Goal: Task Accomplishment & Management: Complete application form

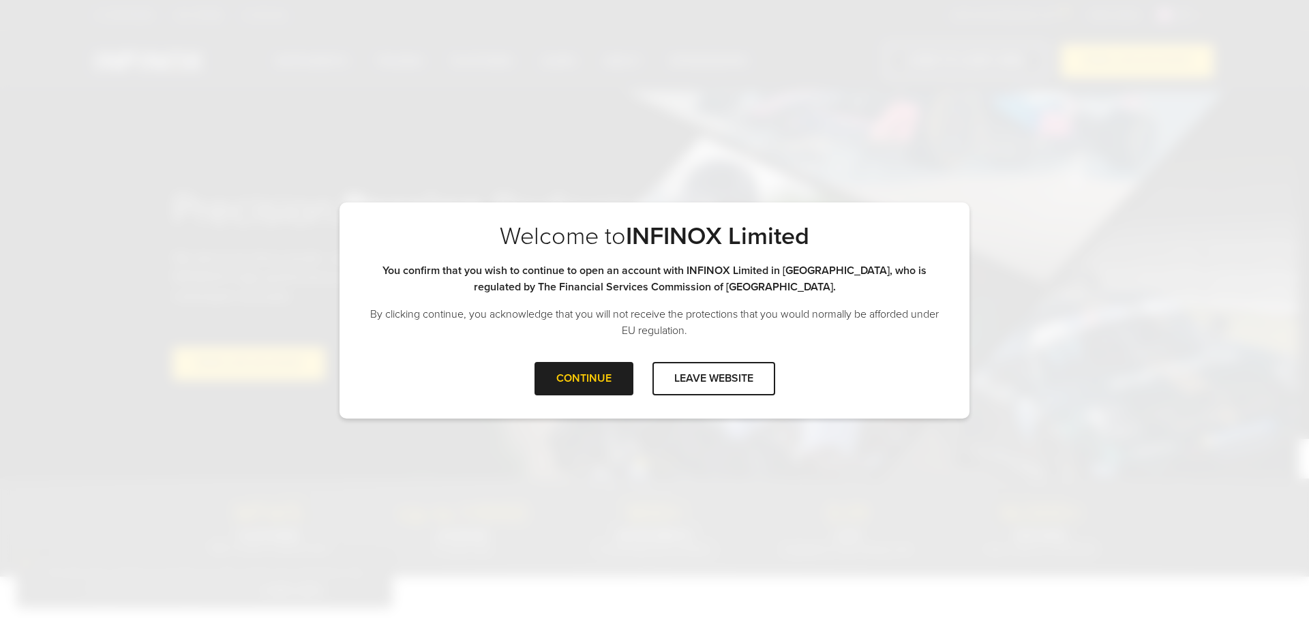
click at [596, 378] on div "CONTINUE" at bounding box center [583, 378] width 99 height 33
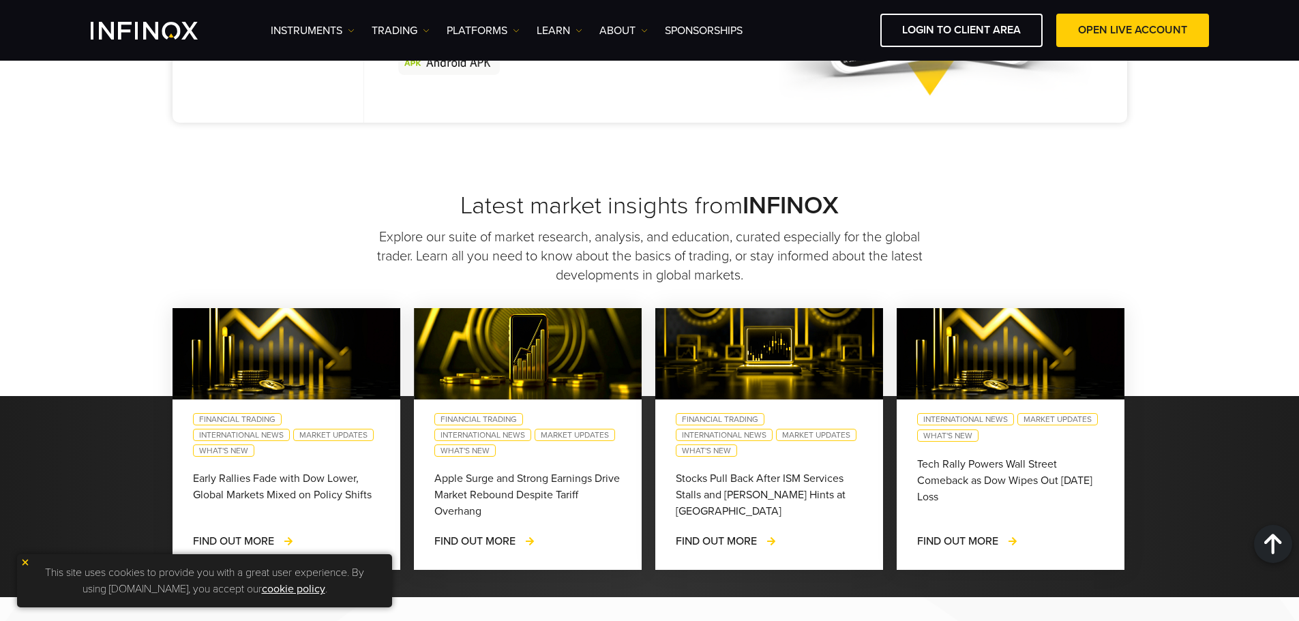
scroll to position [1091, 0]
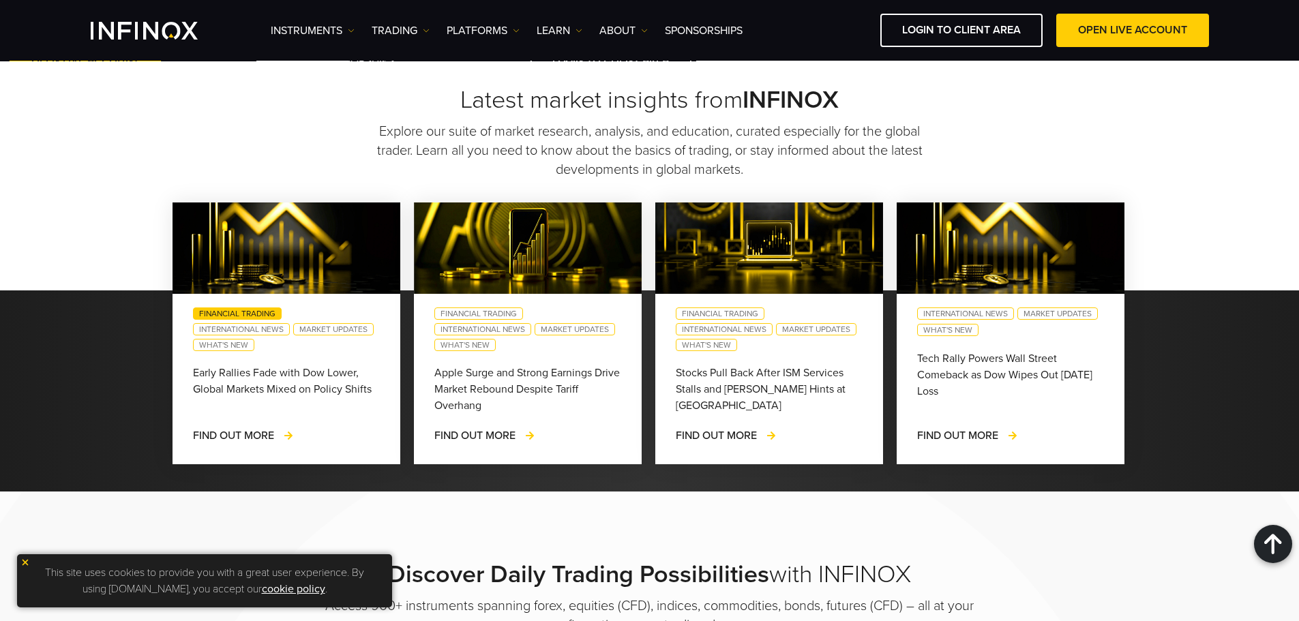
click at [224, 309] on link "Financial Trading" at bounding box center [237, 313] width 89 height 12
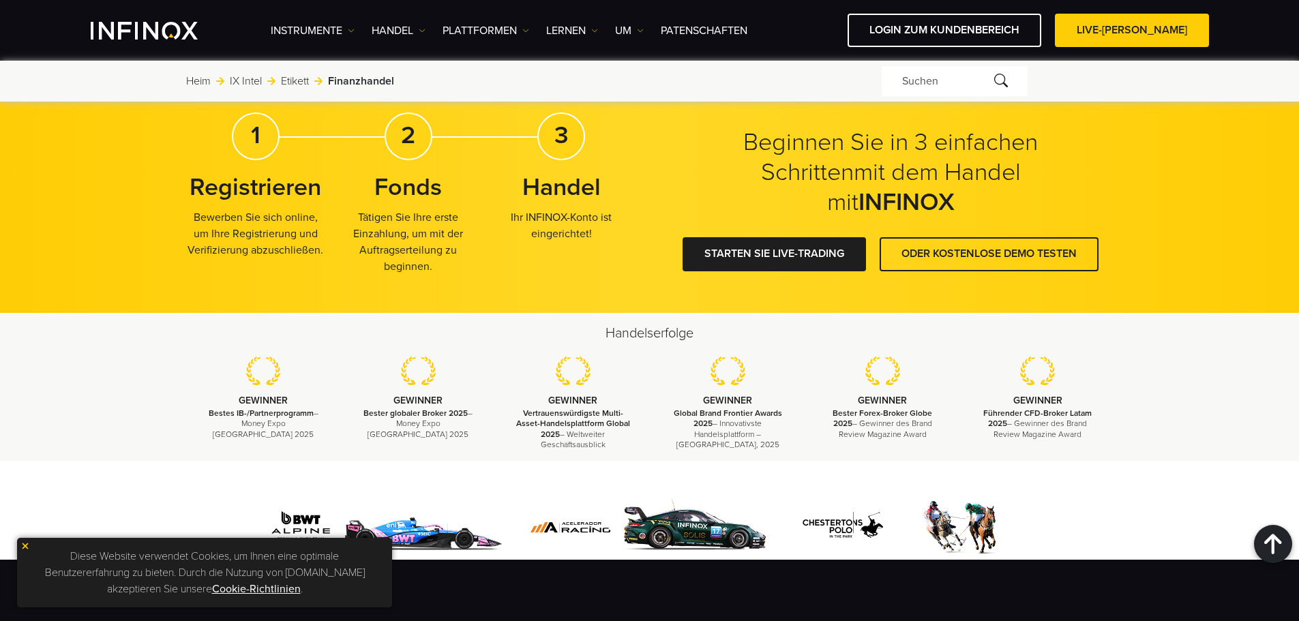
scroll to position [2113, 0]
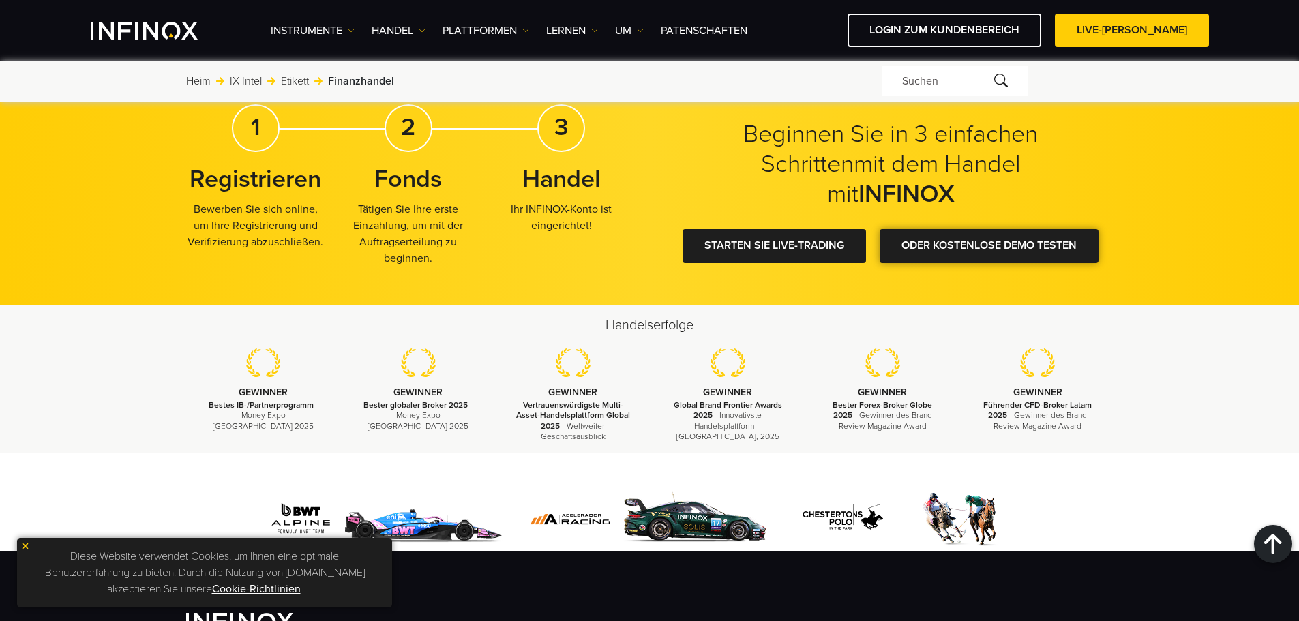
click at [984, 242] on font "ODER KOSTENLOSE DEMO TESTEN" at bounding box center [988, 246] width 175 height 14
